Goal: Navigation & Orientation: Find specific page/section

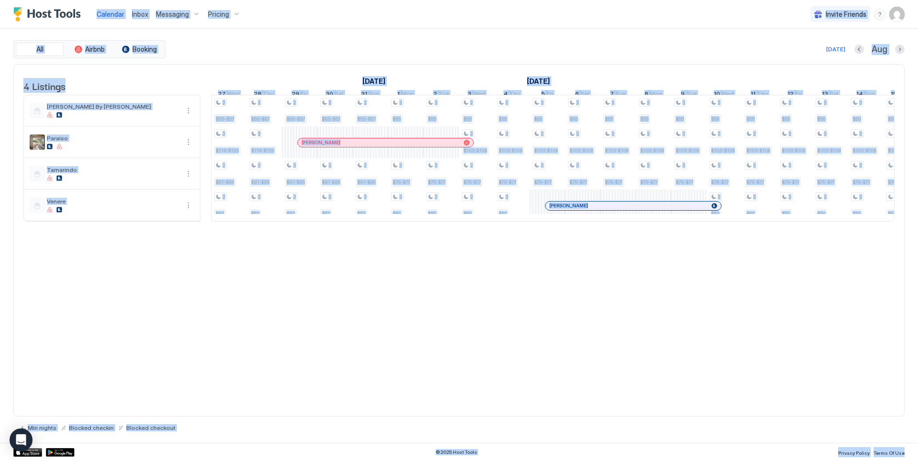
click at [145, 16] on span "Inbox" at bounding box center [140, 14] width 16 height 8
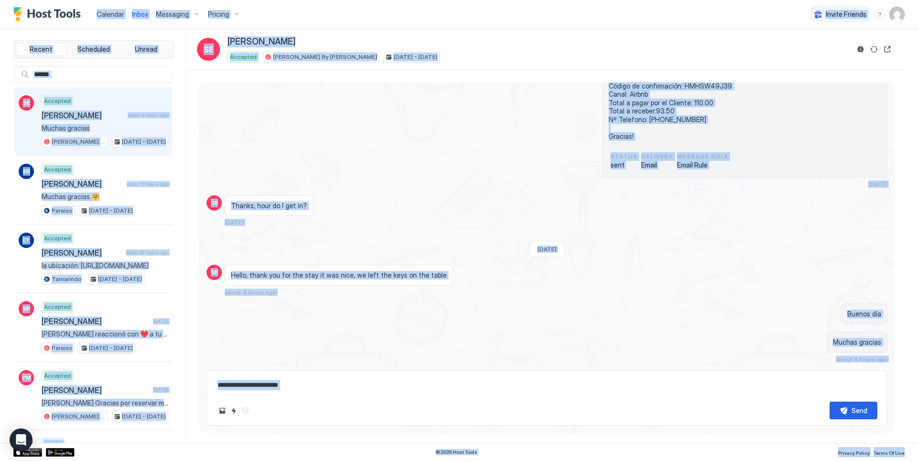
click at [106, 20] on div "Calendar" at bounding box center [110, 14] width 35 height 18
click at [111, 11] on span "Calendar" at bounding box center [111, 14] width 28 height 8
